Goal: Task Accomplishment & Management: Manage account settings

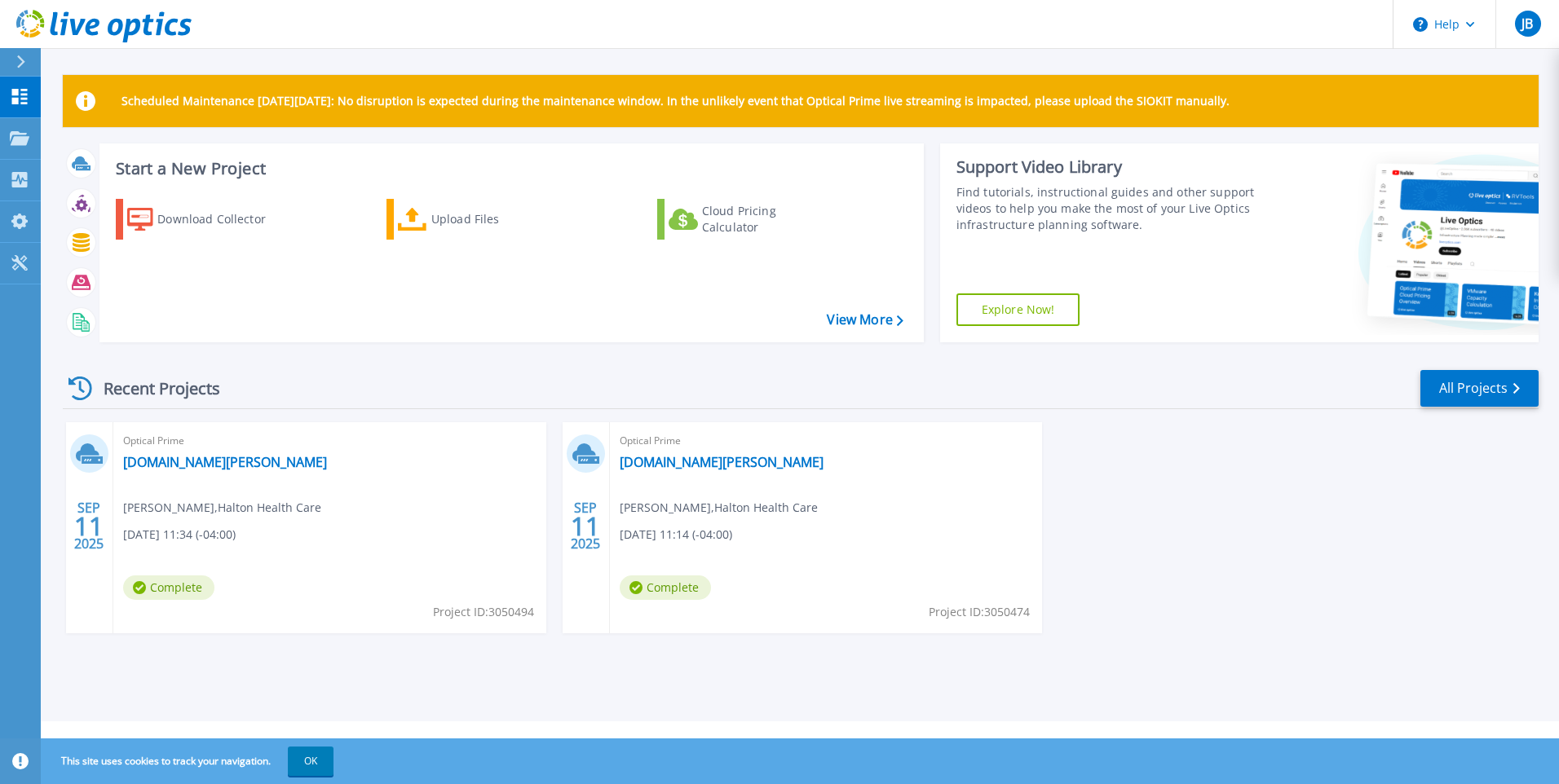
click at [83, 457] on icon at bounding box center [91, 460] width 21 height 7
click at [1471, 383] on link "All Projects" at bounding box center [1479, 388] width 118 height 37
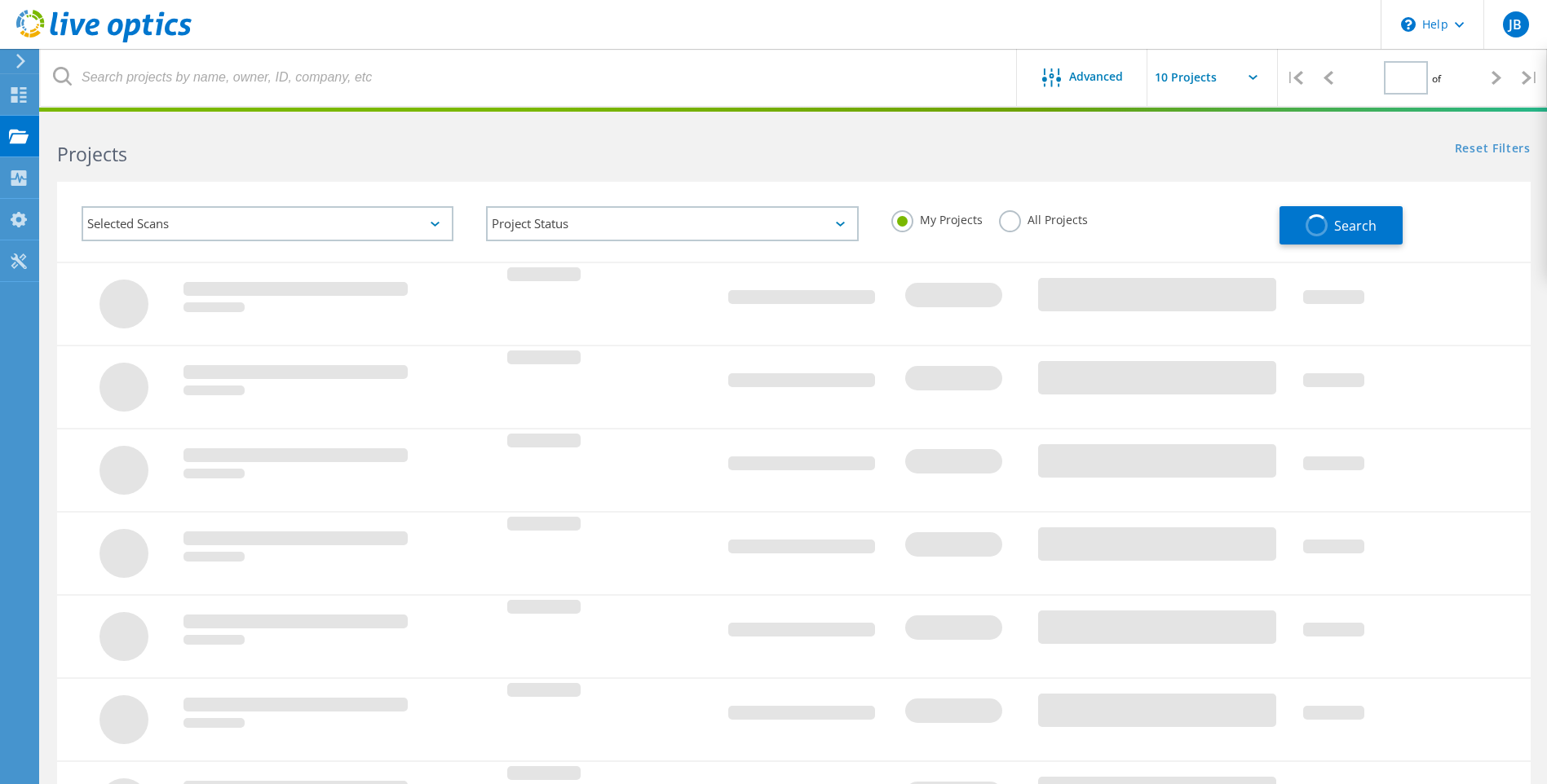
type input "1"
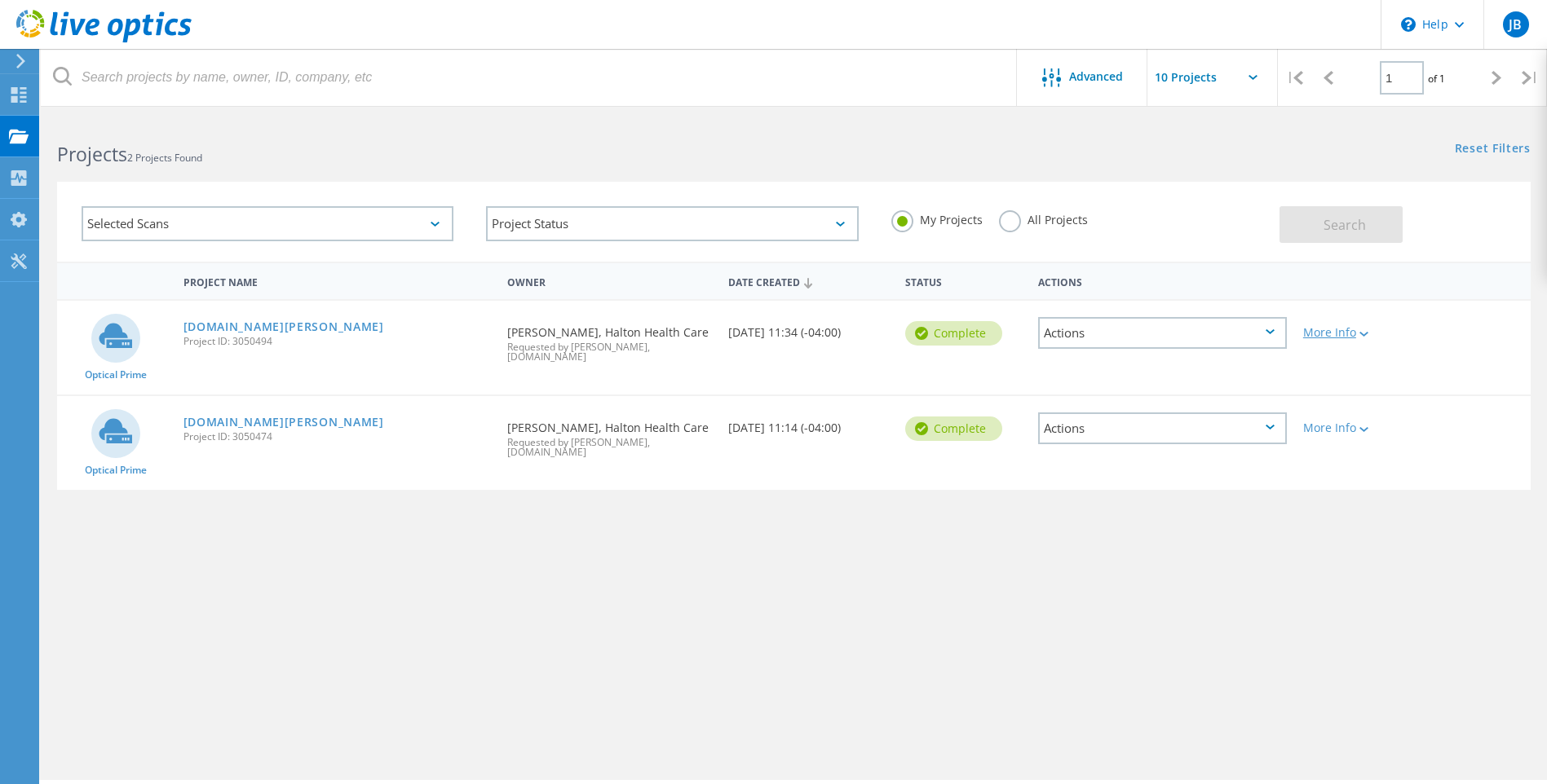
click at [1339, 330] on div "More Info" at bounding box center [1354, 332] width 102 height 12
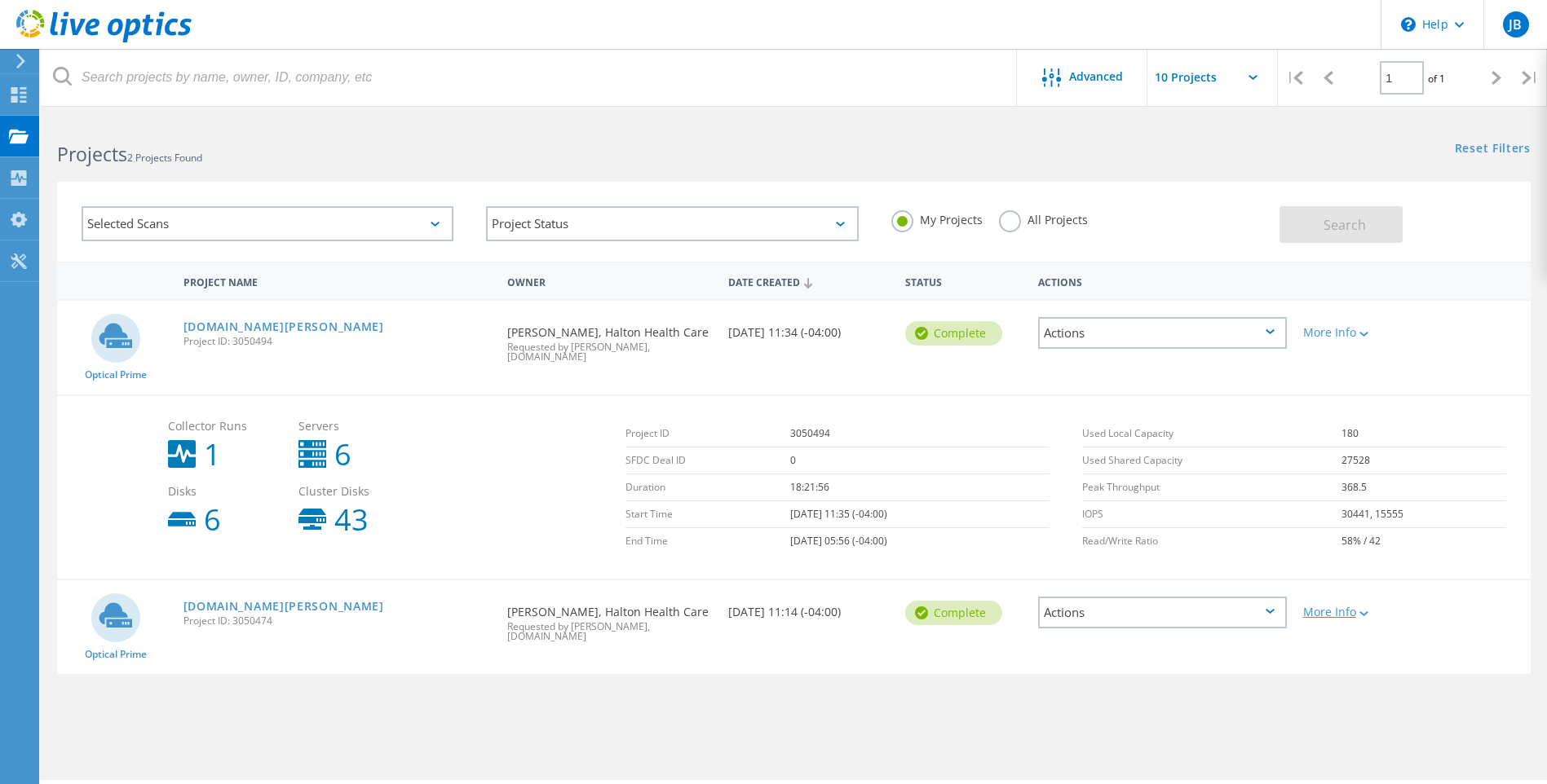
click at [1341, 611] on div "More Info" at bounding box center [1354, 612] width 102 height 12
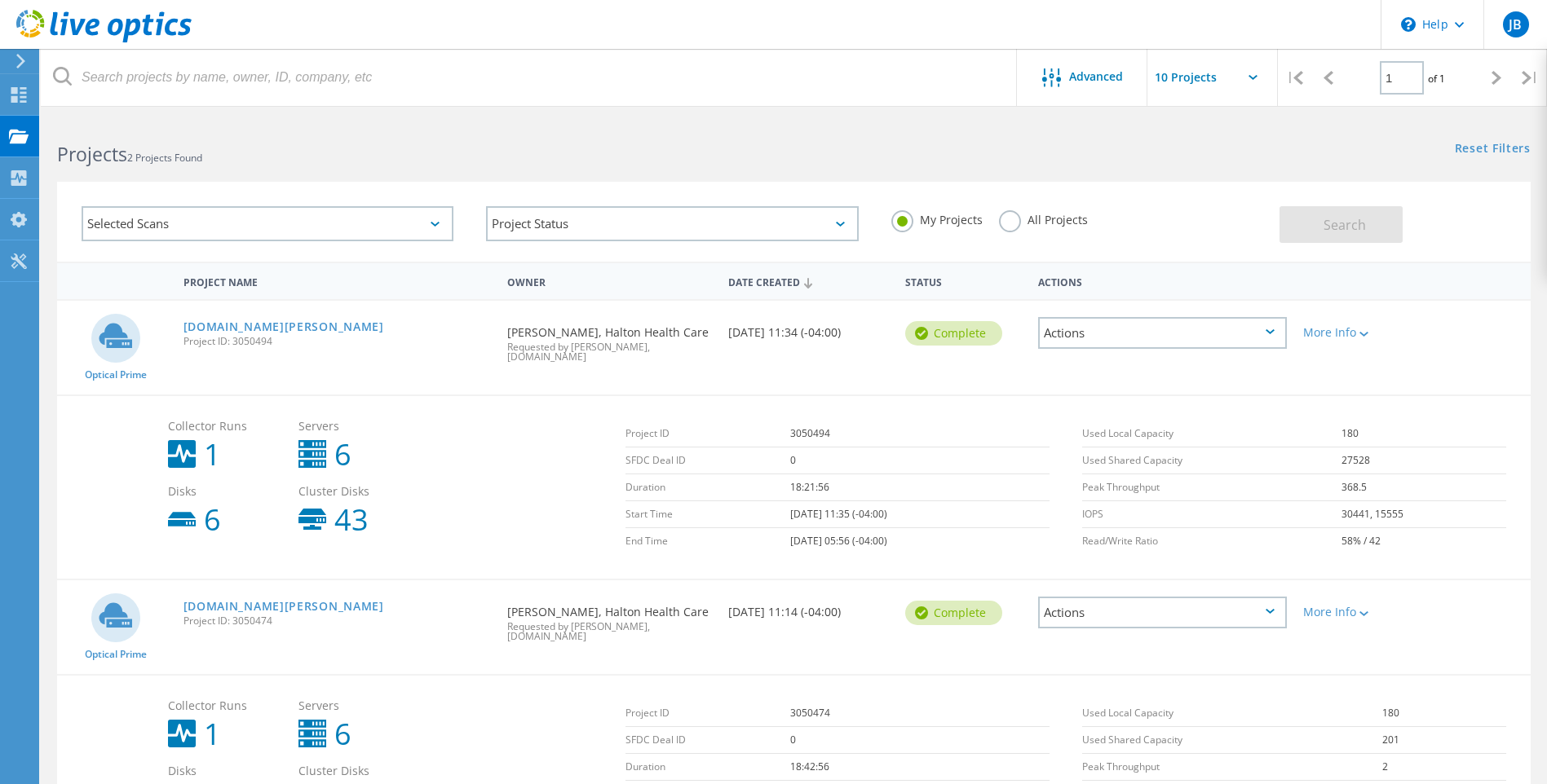
click at [1225, 330] on div "Actions" at bounding box center [1162, 332] width 248 height 32
click at [1458, 423] on td "180" at bounding box center [1424, 434] width 164 height 27
click at [1156, 331] on div "Actions" at bounding box center [1162, 332] width 248 height 32
click at [1094, 363] on div "Delete" at bounding box center [1163, 371] width 246 height 25
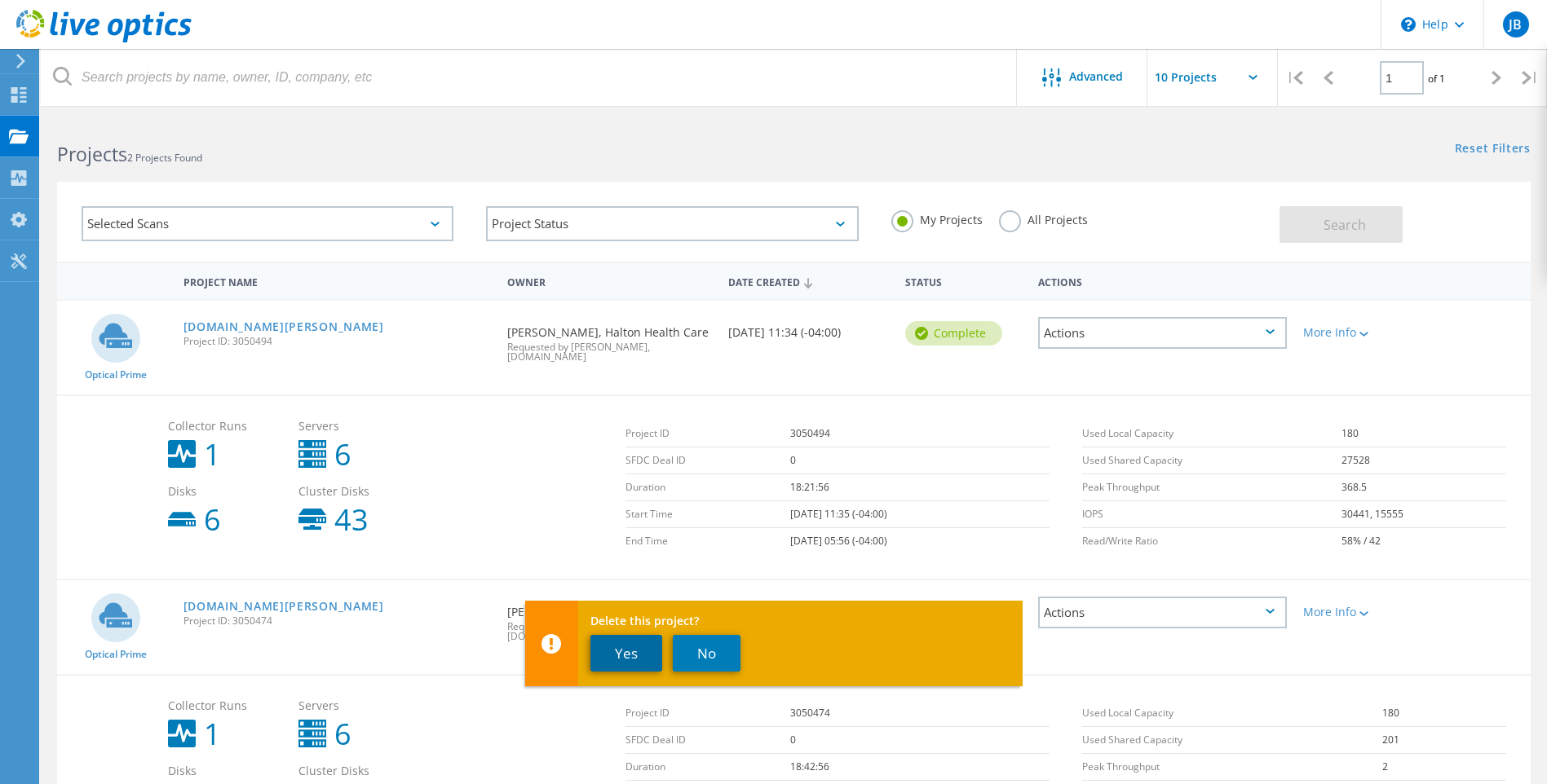
click at [626, 660] on button "Yes" at bounding box center [625, 653] width 71 height 37
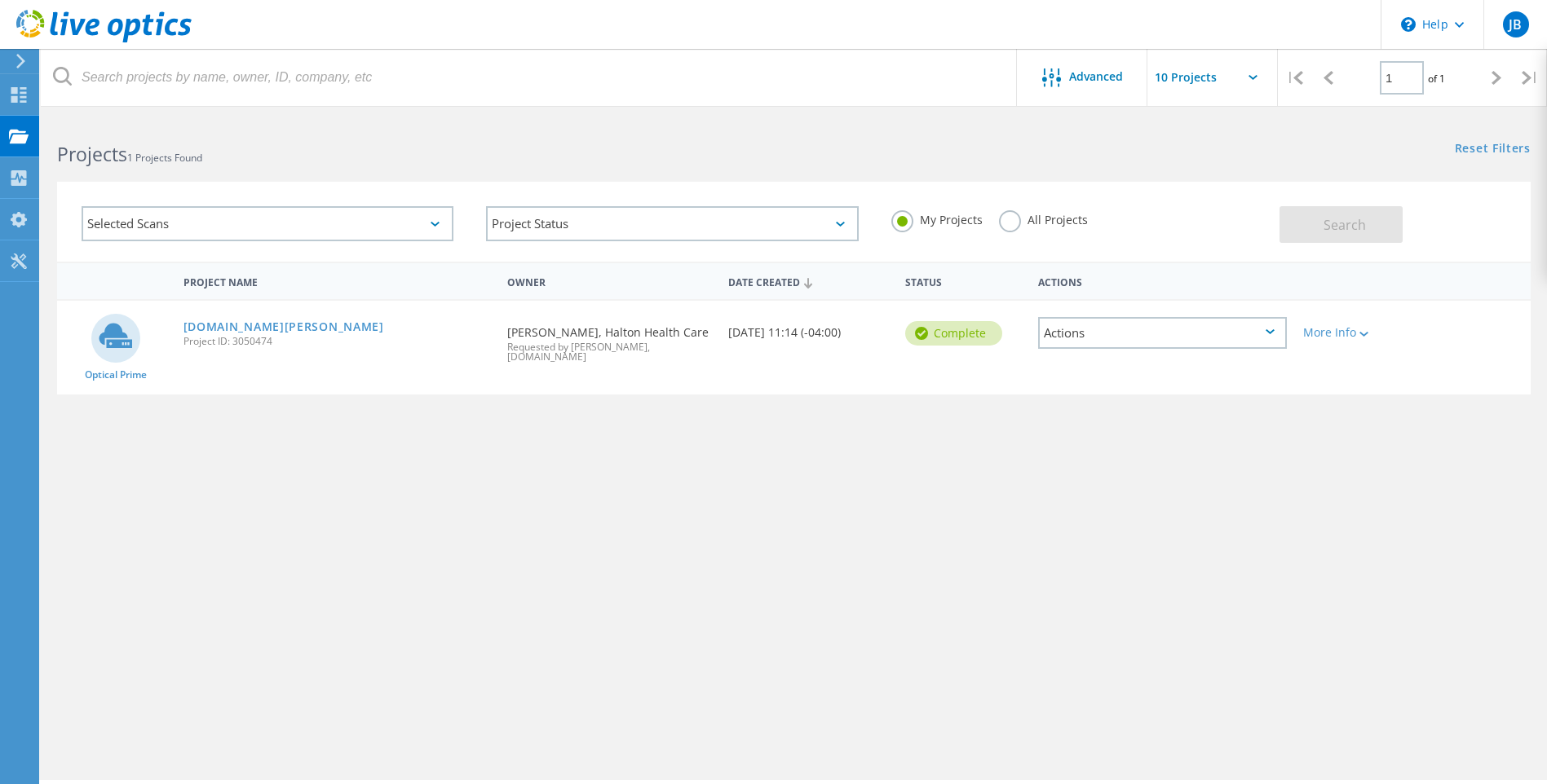
click at [1277, 333] on div "Actions" at bounding box center [1162, 332] width 248 height 32
click at [1110, 378] on div "Delete" at bounding box center [1163, 371] width 246 height 25
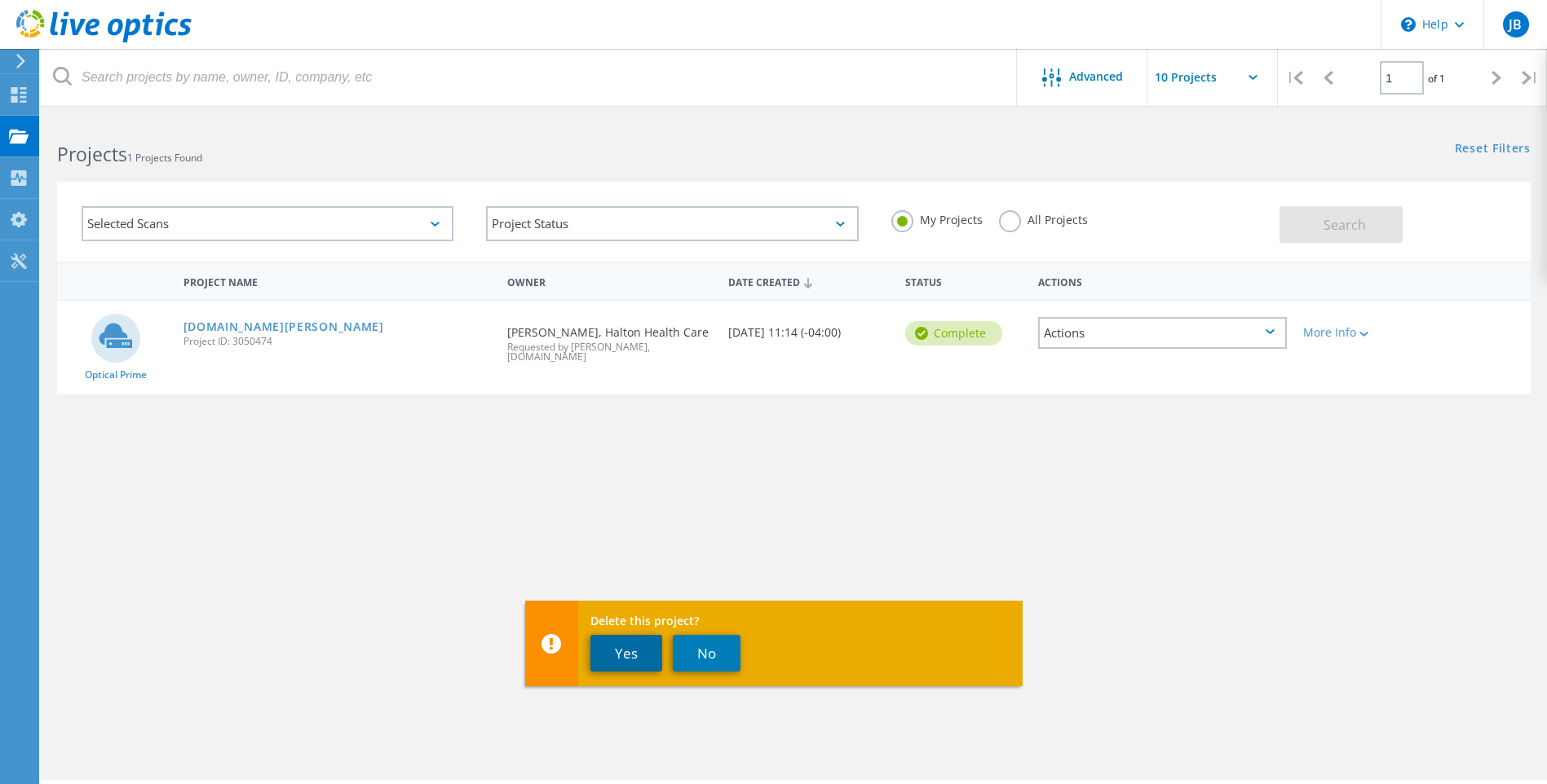
click at [633, 655] on button "Yes" at bounding box center [625, 653] width 71 height 37
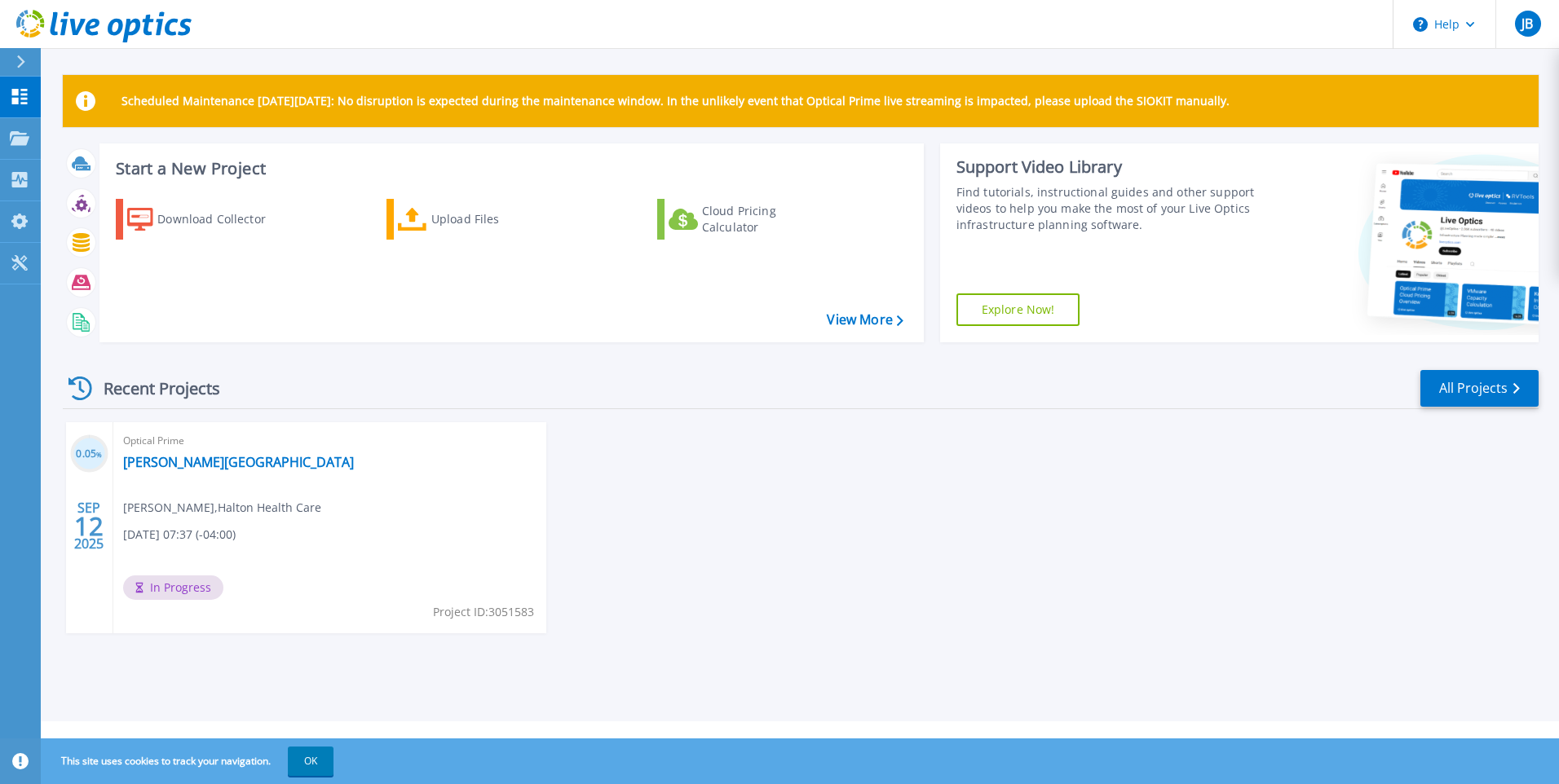
click at [284, 456] on div "Optical Prime [PERSON_NAME] Meditech V Center [PERSON_NAME] , Halton Health Car…" at bounding box center [329, 528] width 433 height 211
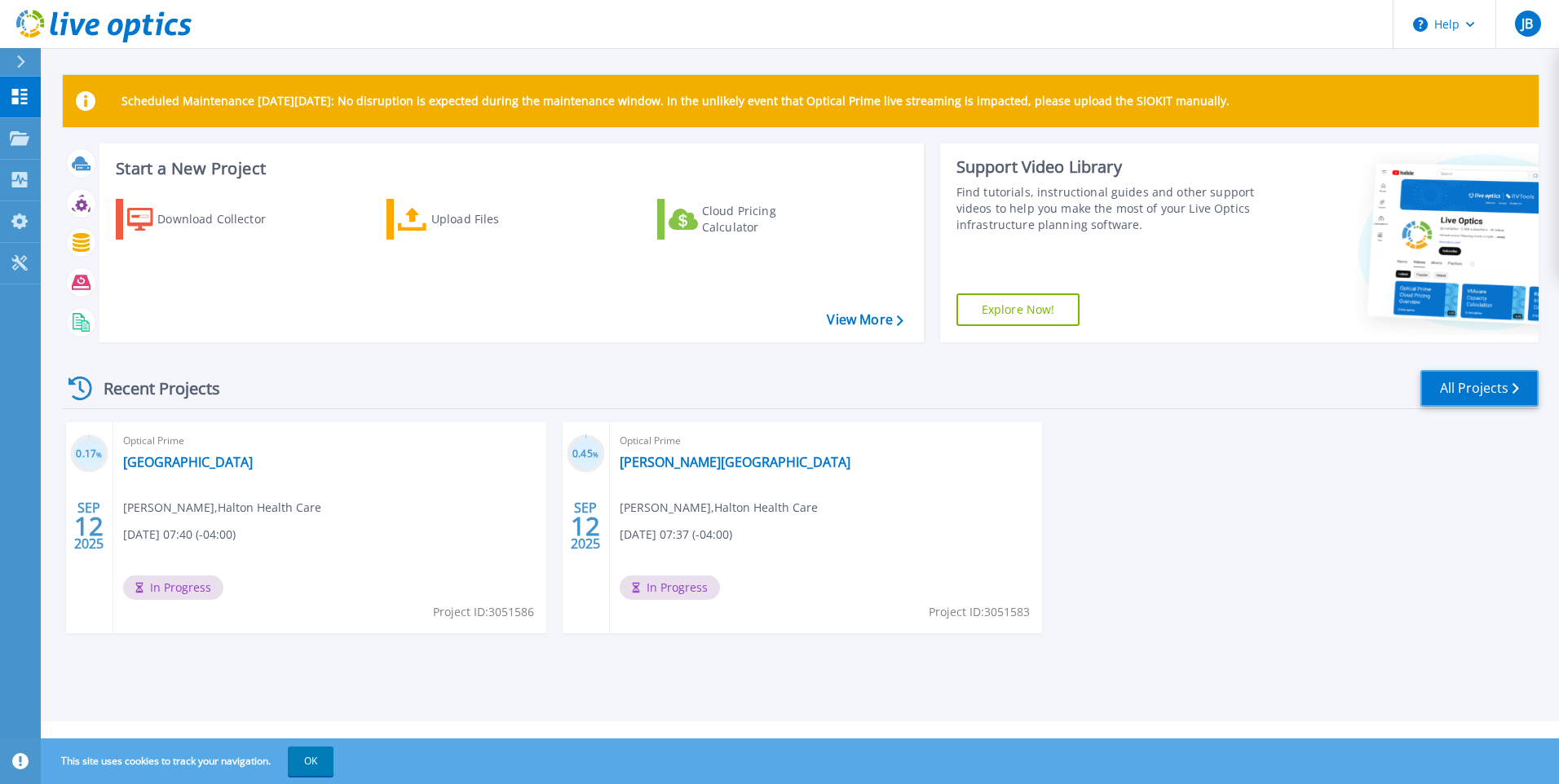
click at [1442, 384] on link "All Projects" at bounding box center [1479, 388] width 118 height 37
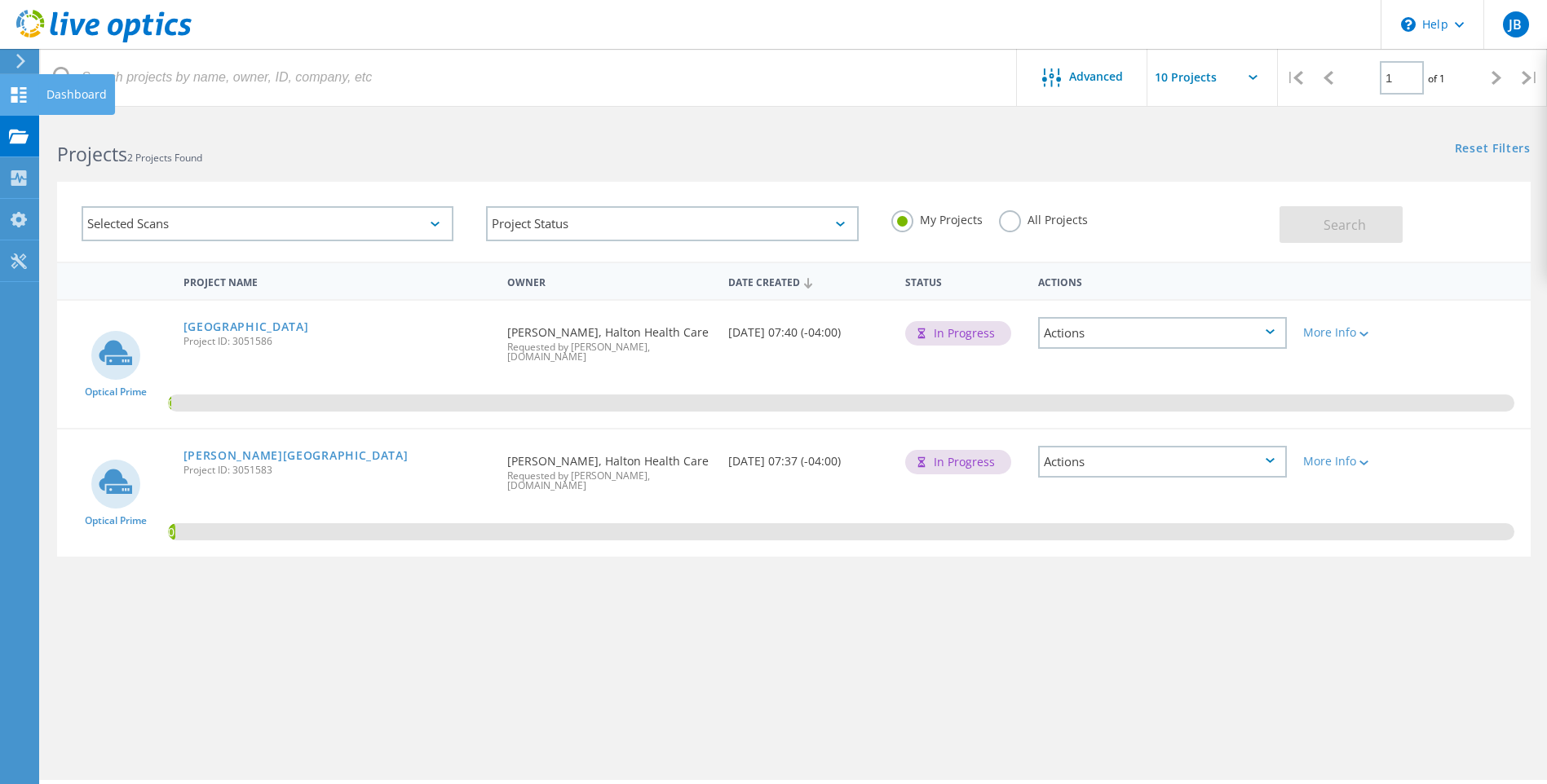
click at [22, 95] on icon at bounding box center [19, 95] width 20 height 15
